Goal: Information Seeking & Learning: Learn about a topic

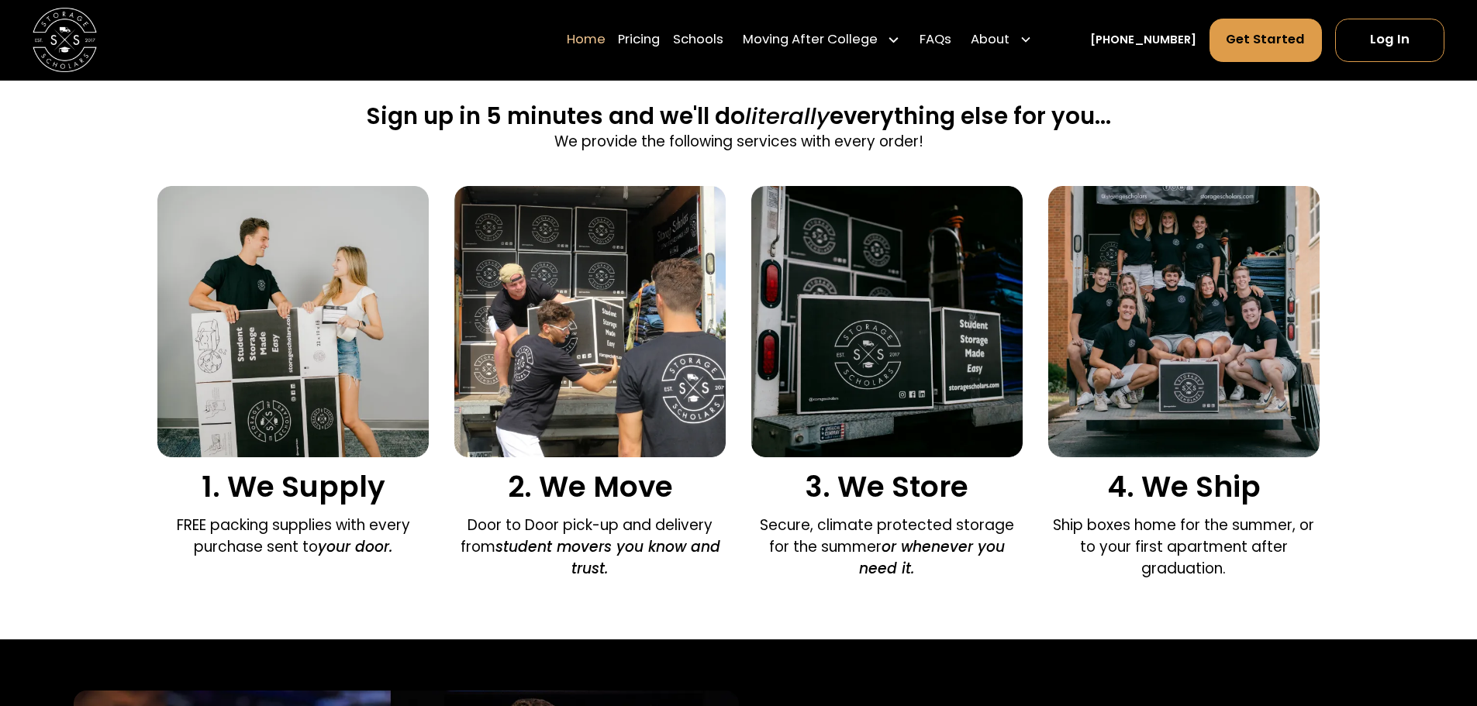
scroll to position [620, 0]
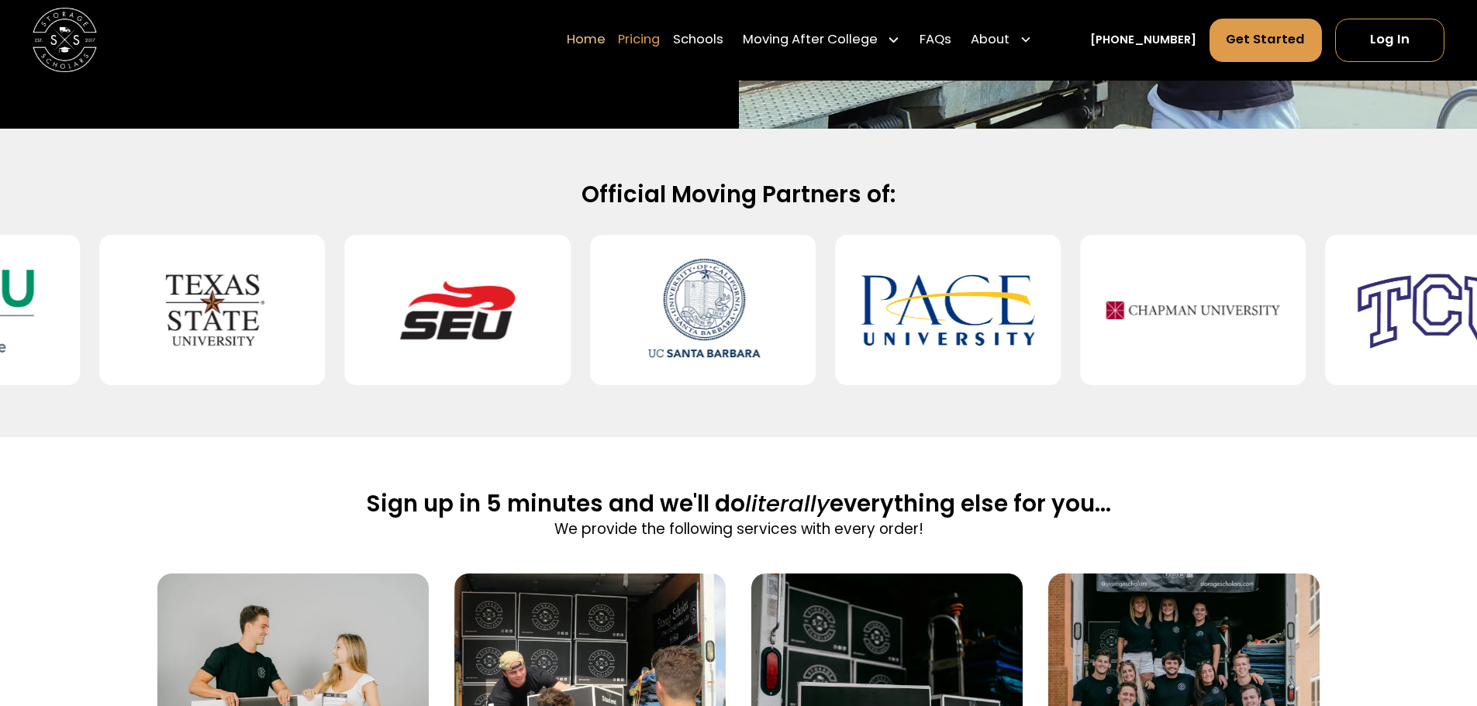
click at [660, 42] on link "Pricing" at bounding box center [639, 40] width 42 height 45
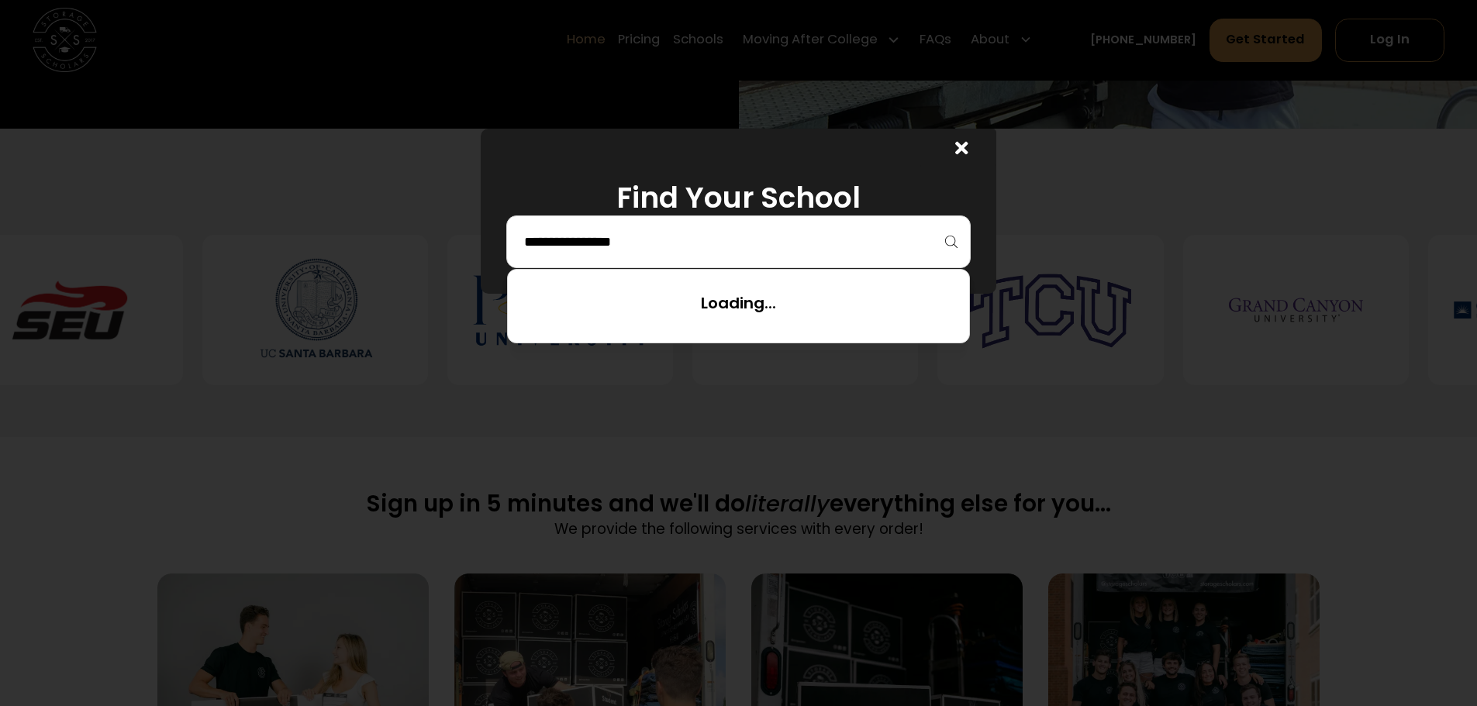
click at [641, 240] on input "search" at bounding box center [738, 242] width 432 height 26
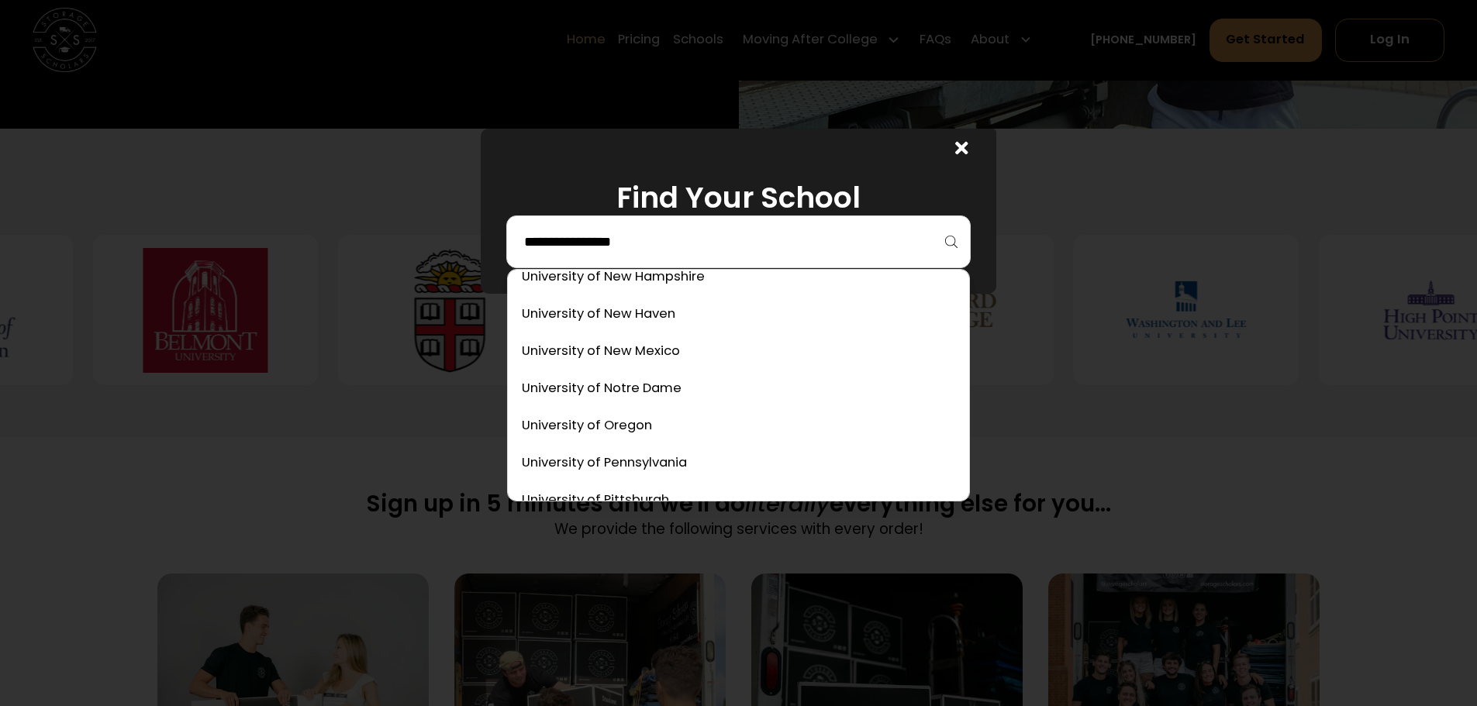
scroll to position [8358, 0]
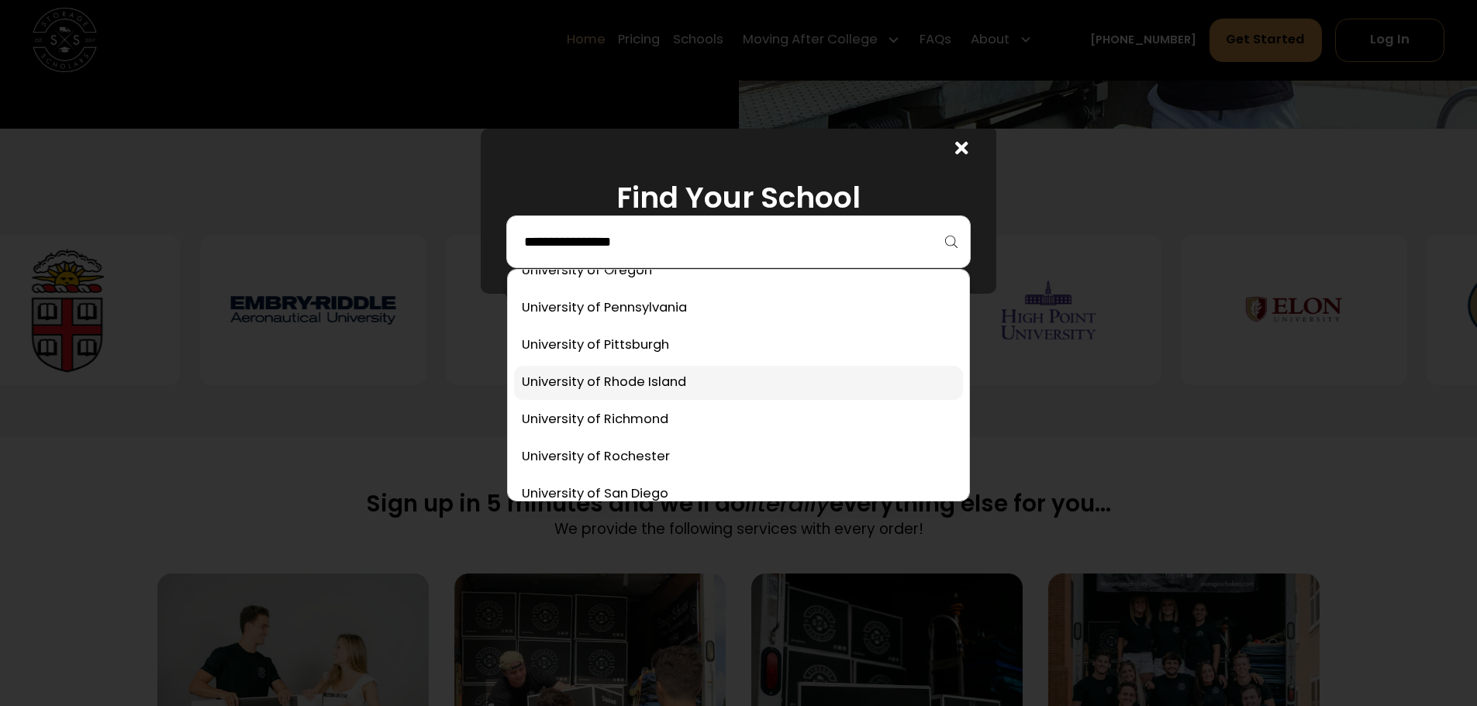
click at [691, 384] on link at bounding box center [738, 383] width 449 height 34
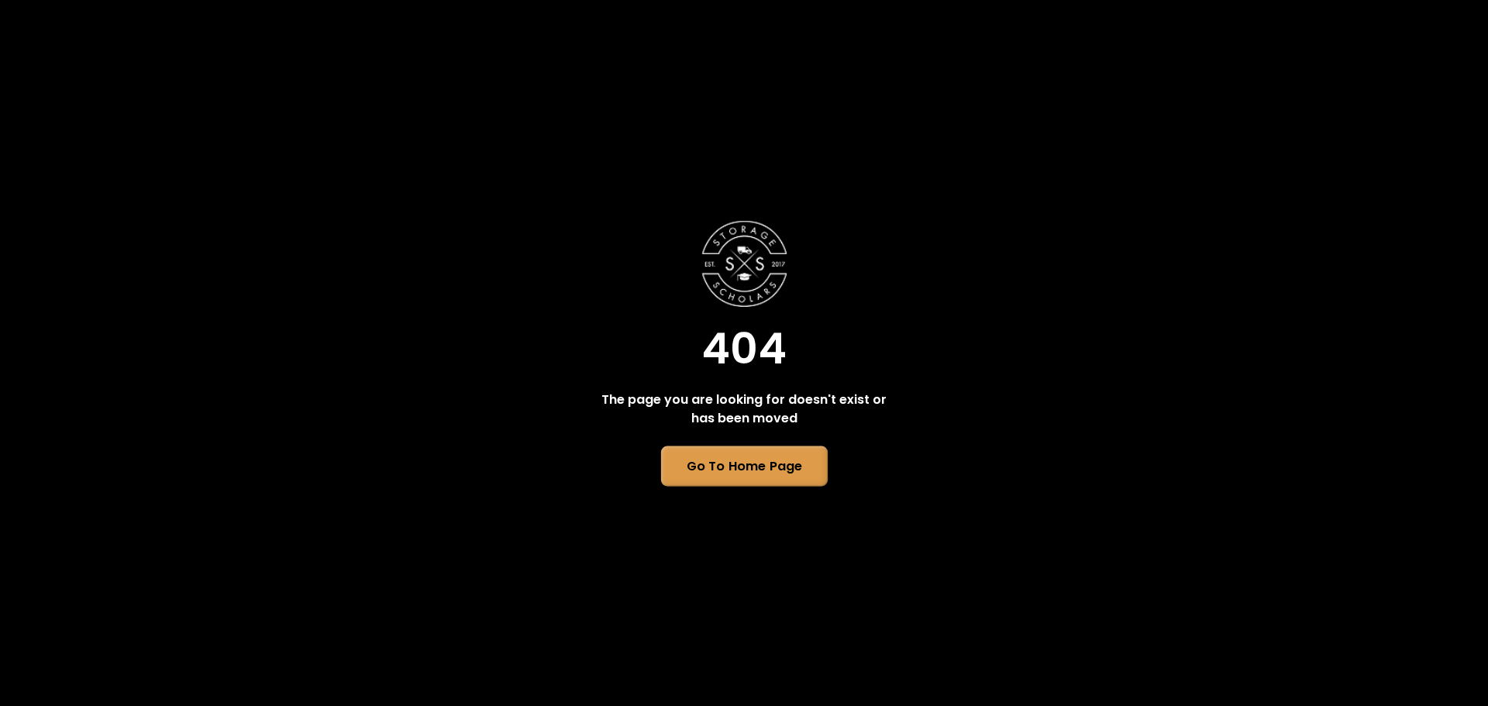
click at [809, 463] on link "Go To Home Page" at bounding box center [743, 466] width 167 height 40
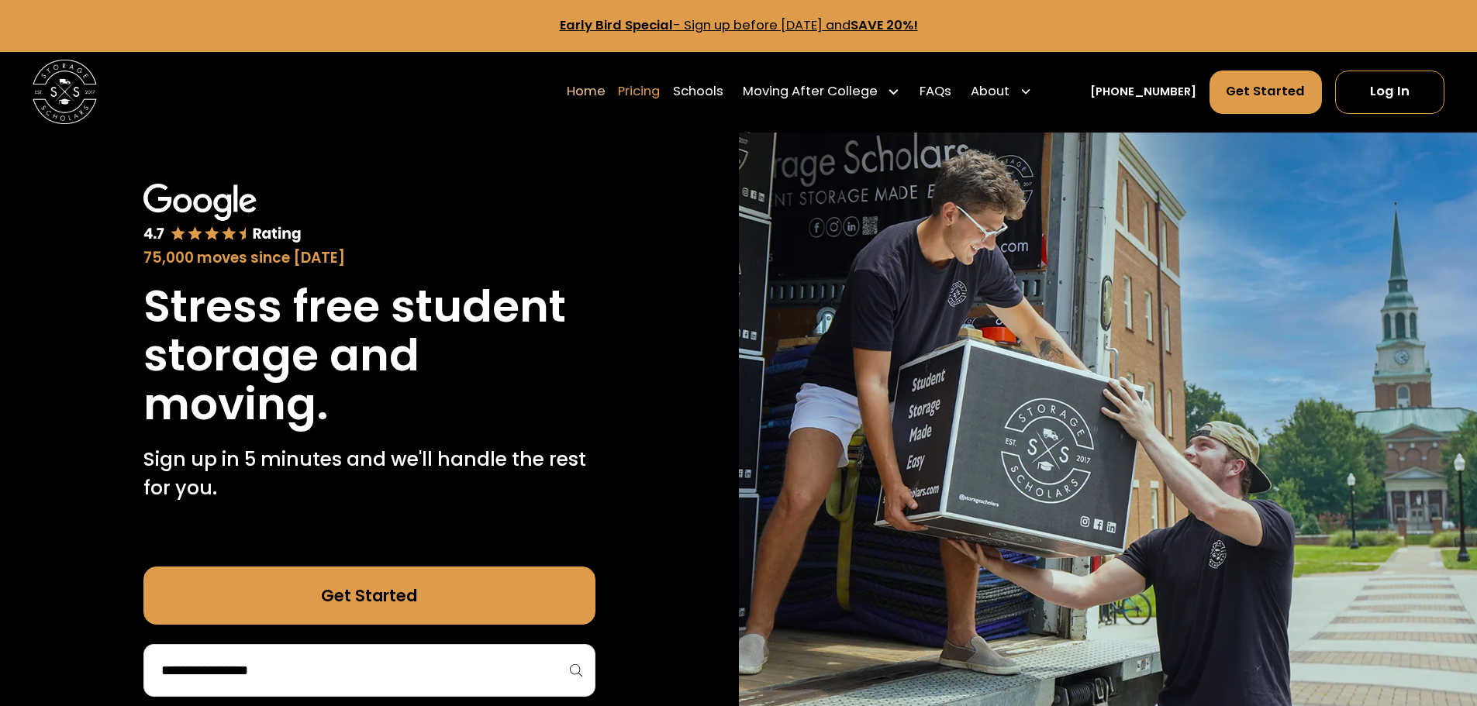
click at [660, 92] on link "Pricing" at bounding box center [639, 91] width 42 height 45
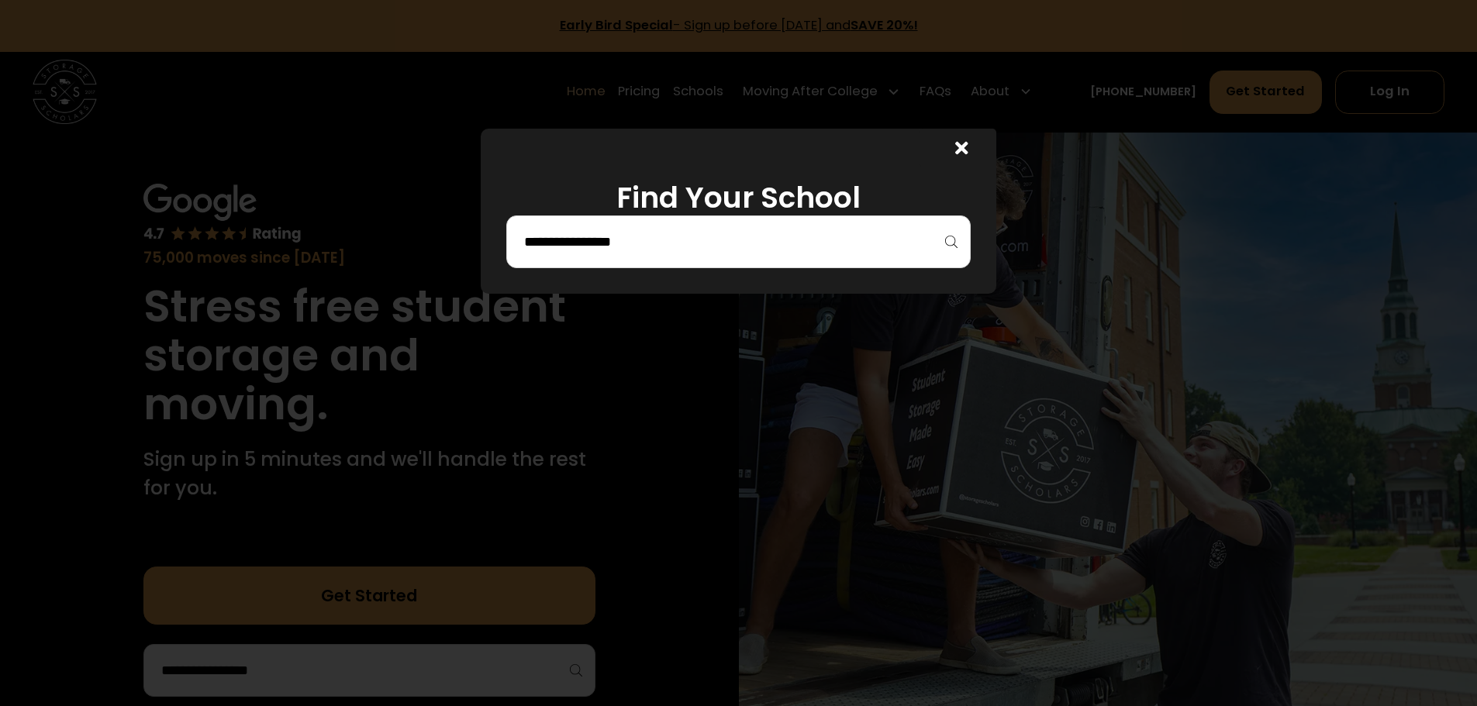
click at [965, 153] on icon at bounding box center [961, 148] width 13 height 13
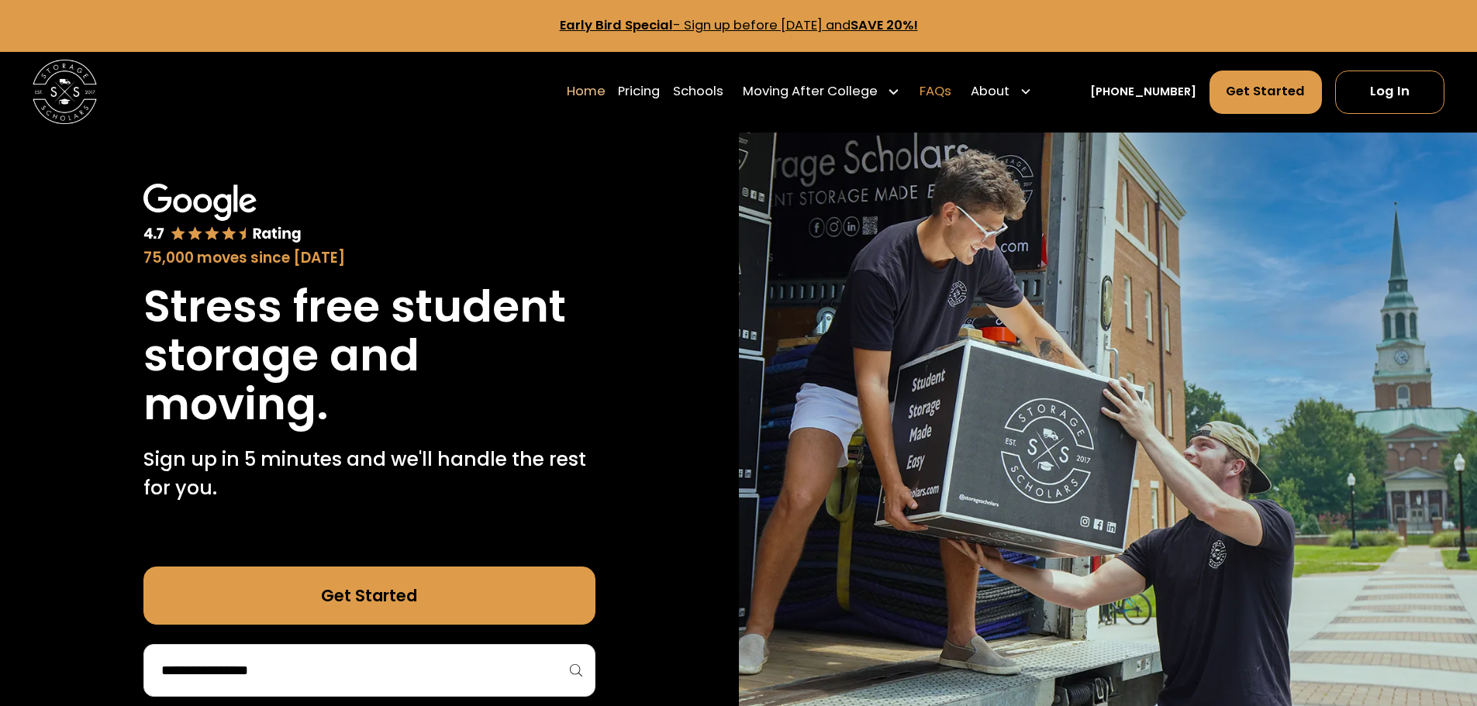
click at [951, 93] on link "FAQs" at bounding box center [935, 91] width 32 height 45
